Goal: Information Seeking & Learning: Learn about a topic

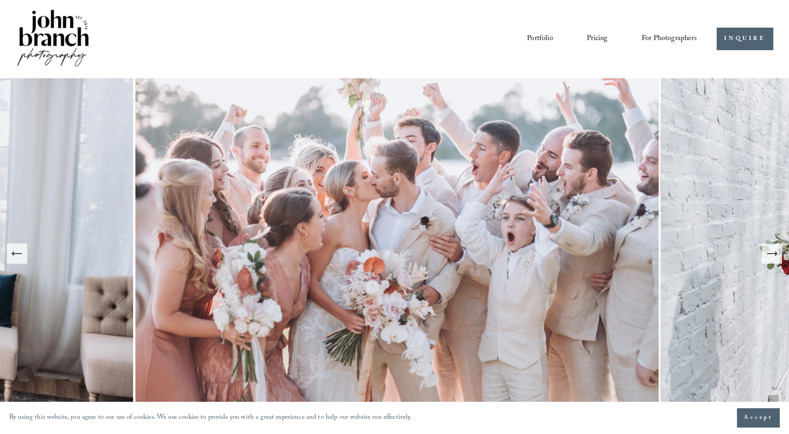
click at [581, 40] on nav "Portfolio Pricing For Photographers Presets Education Courses Blog" at bounding box center [611, 39] width 169 height 16
click at [591, 40] on link "Pricing" at bounding box center [597, 39] width 21 height 16
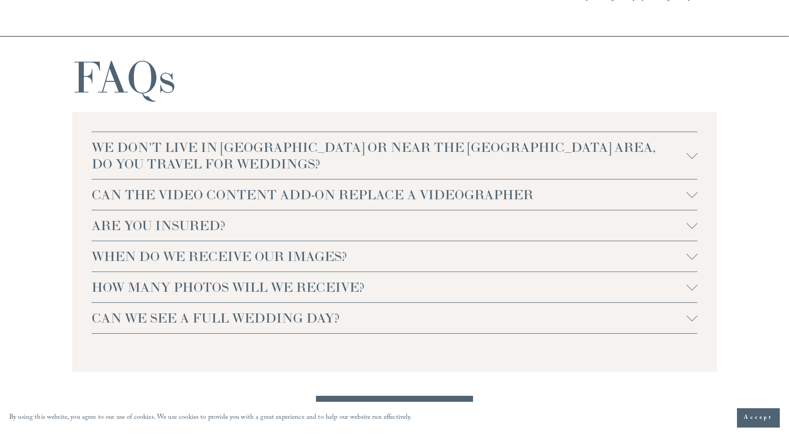
scroll to position [2017, 0]
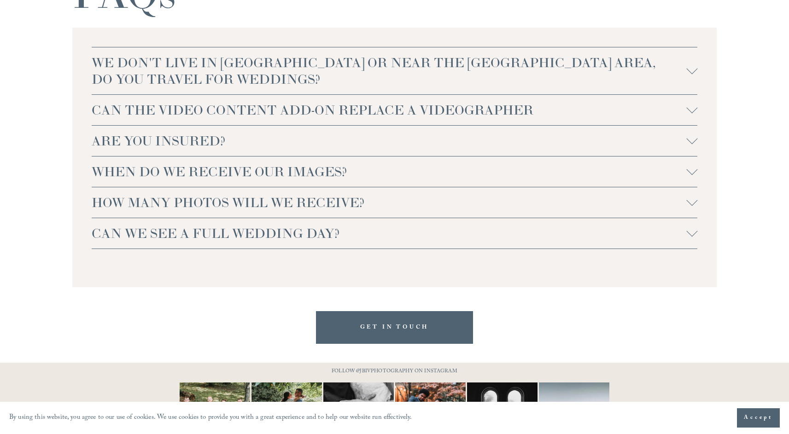
click at [387, 206] on span "HOW MANY PHOTOS WILL WE RECEIVE?" at bounding box center [389, 202] width 595 height 17
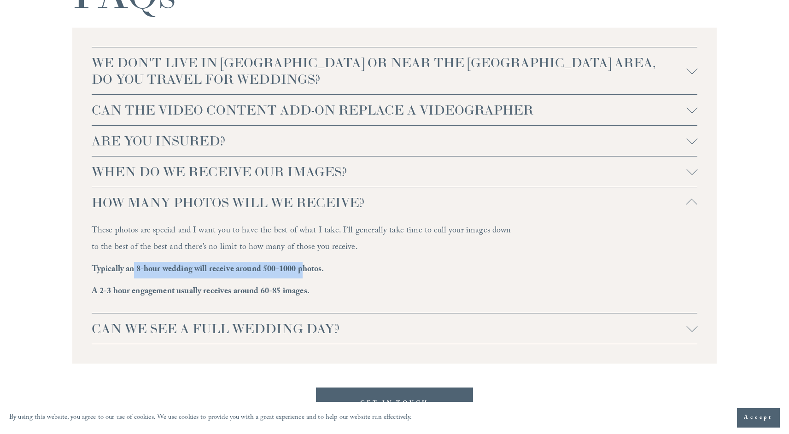
drag, startPoint x: 136, startPoint y: 269, endPoint x: 303, endPoint y: 266, distance: 167.1
click at [303, 266] on strong "Typically an 8-hour wedding will receive around 500-1000 photos." at bounding box center [208, 270] width 232 height 14
click at [133, 284] on div "These photos are special and I want you to have the best of what I take. I’ll g…" at bounding box center [304, 265] width 424 height 84
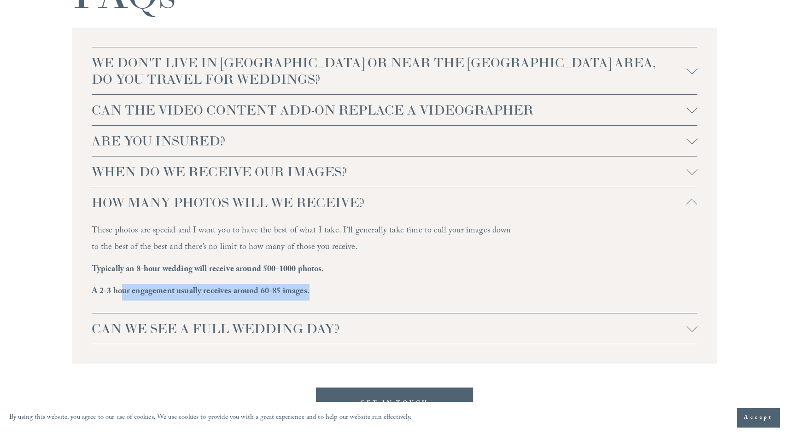
drag, startPoint x: 143, startPoint y: 290, endPoint x: 360, endPoint y: 299, distance: 218.0
click at [360, 299] on p "A 2-3 hour engagement usually receives around 60-85 images." at bounding box center [304, 292] width 424 height 17
click at [375, 300] on p "A 2-3 hour engagement usually receives around 60-85 images." at bounding box center [304, 292] width 424 height 17
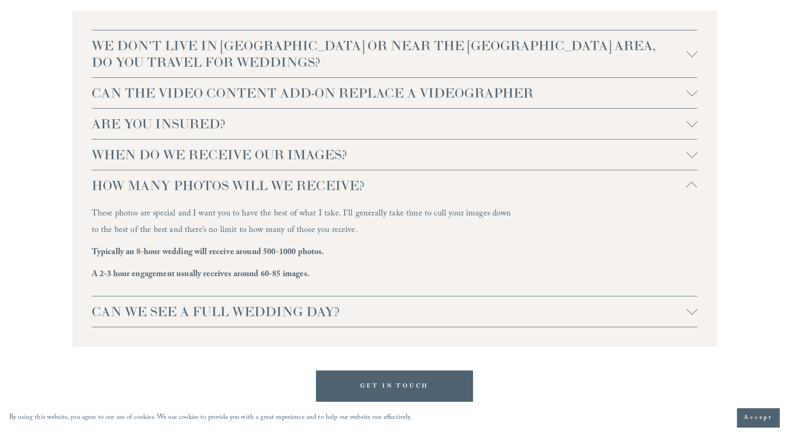
click at [376, 300] on button "CAN WE SEE A FULL WEDDING DAY?" at bounding box center [395, 311] width 606 height 30
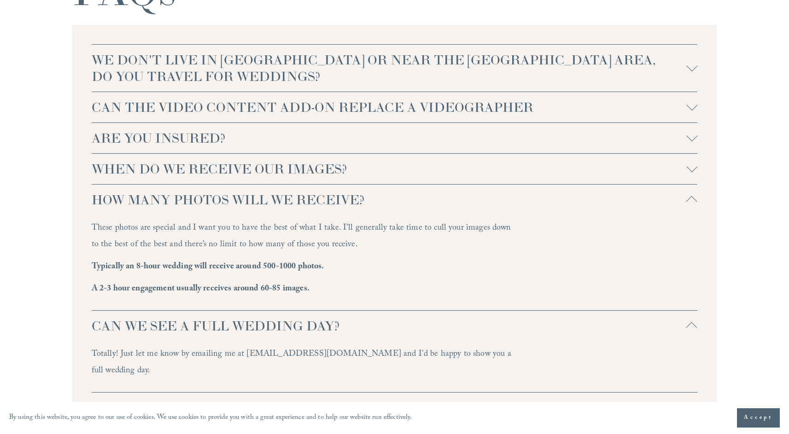
scroll to position [2005, 0]
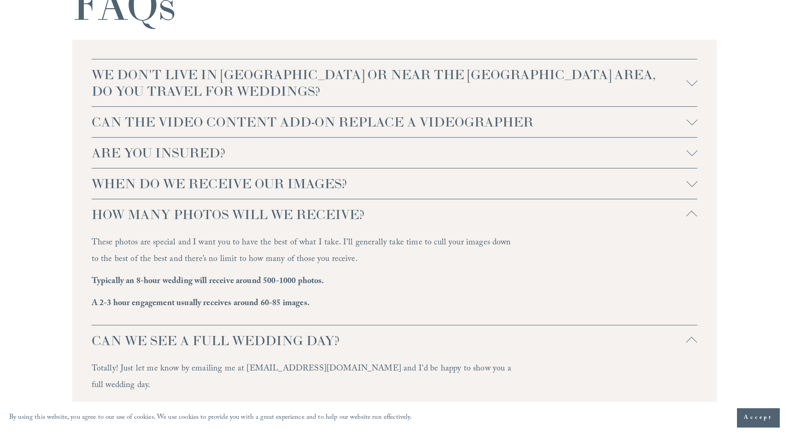
click at [315, 179] on span "WHEN DO WE RECEIVE OUR IMAGES?" at bounding box center [389, 183] width 595 height 17
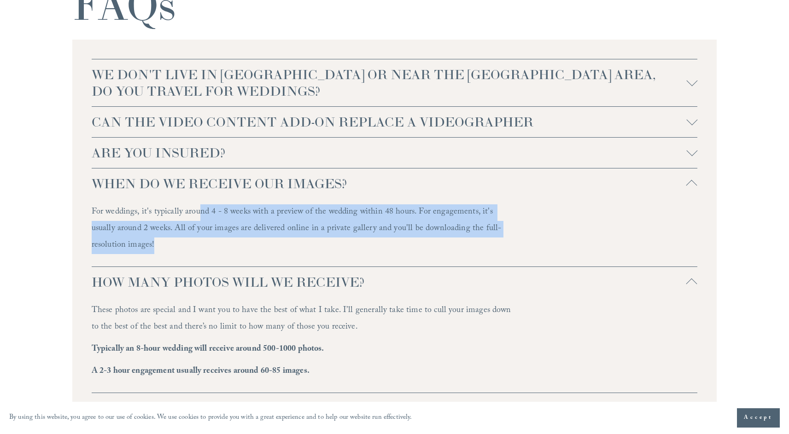
drag, startPoint x: 202, startPoint y: 209, endPoint x: 391, endPoint y: 244, distance: 191.9
click at [391, 244] on p "For weddings, it's typically around 4 - 8 weeks with a preview of the wedding w…" at bounding box center [304, 229] width 424 height 50
click at [335, 251] on p "For weddings, it's typically around 4 - 8 weeks with a preview of the wedding w…" at bounding box center [304, 229] width 424 height 50
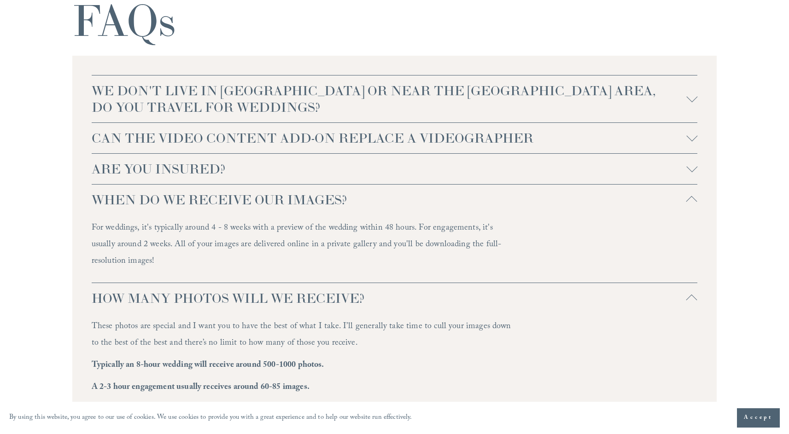
scroll to position [1953, 0]
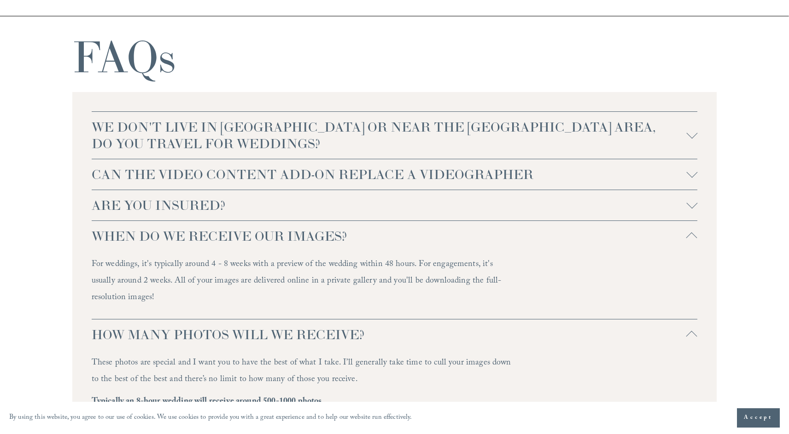
click at [346, 177] on span "CAN THE VIDEO CONTENT ADD-ON REPLACE A VIDEOGRAPHER" at bounding box center [389, 174] width 595 height 17
